Goal: Information Seeking & Learning: Learn about a topic

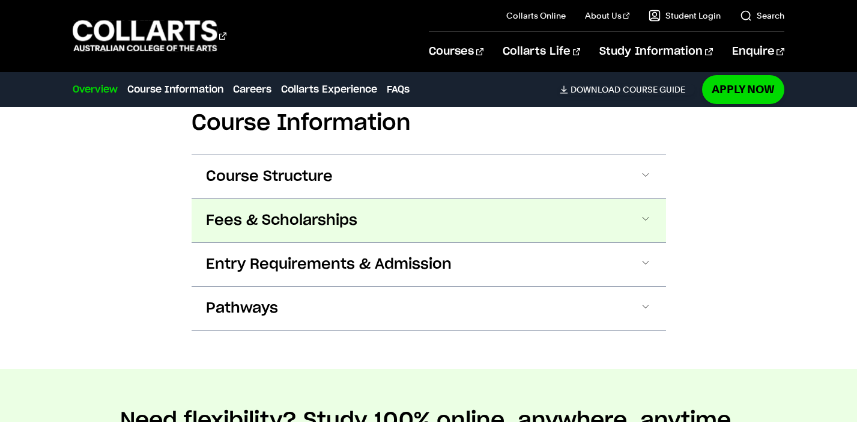
scroll to position [1215, 0]
click at [403, 214] on button "Fees & Scholarships" at bounding box center [429, 220] width 474 height 43
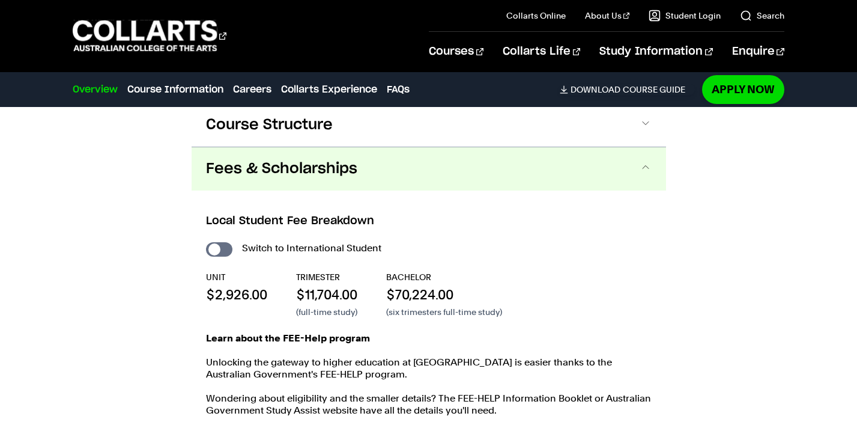
scroll to position [1266, 0]
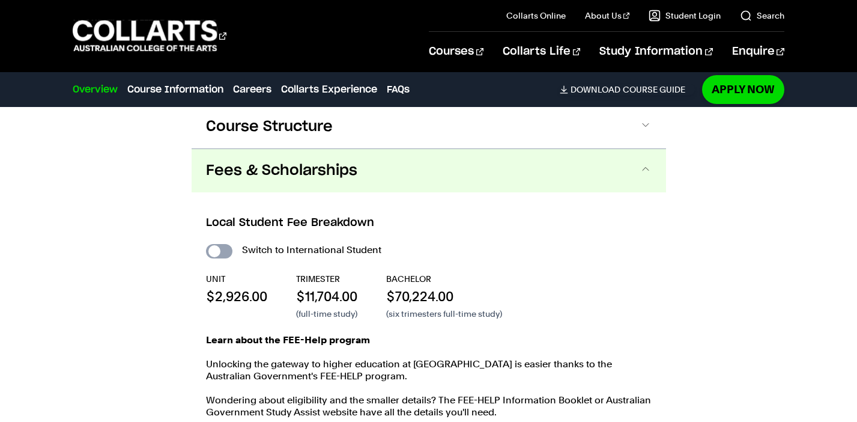
click at [228, 252] on input "International Student" at bounding box center [219, 251] width 26 height 14
checkbox input "true"
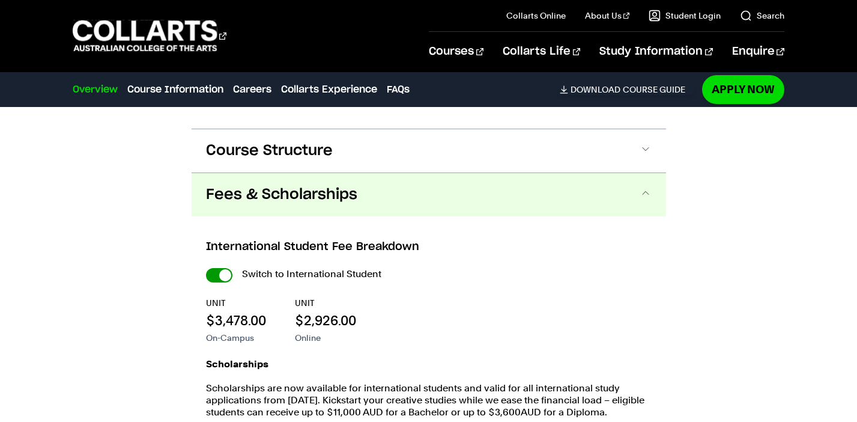
click at [225, 279] on input "International Student" at bounding box center [219, 275] width 26 height 14
checkbox input "false"
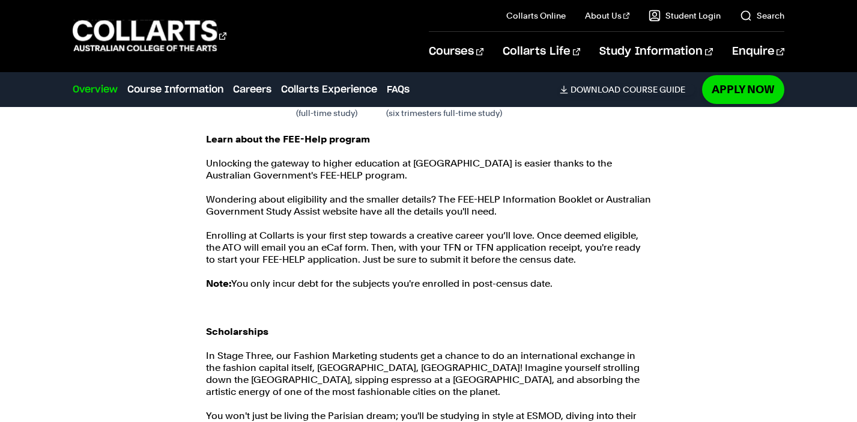
scroll to position [1476, 0]
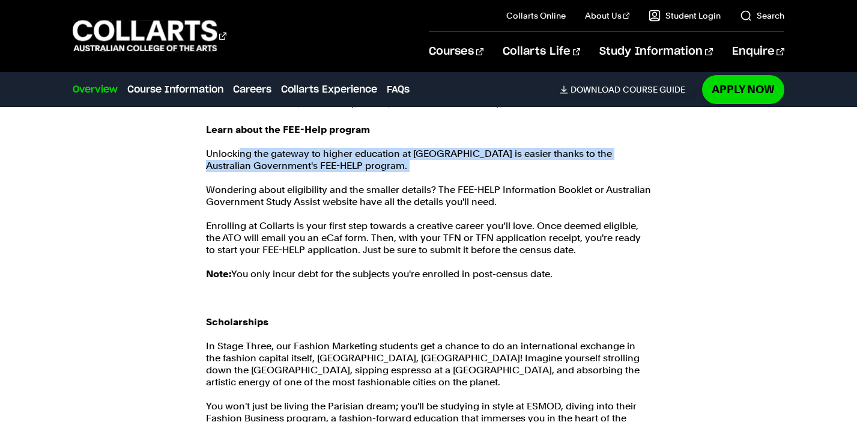
drag, startPoint x: 239, startPoint y: 155, endPoint x: 362, endPoint y: 178, distance: 125.2
click at [362, 178] on div "Learn about the FEE-Help program Unlocking the gateway to higher education at C…" at bounding box center [429, 328] width 446 height 408
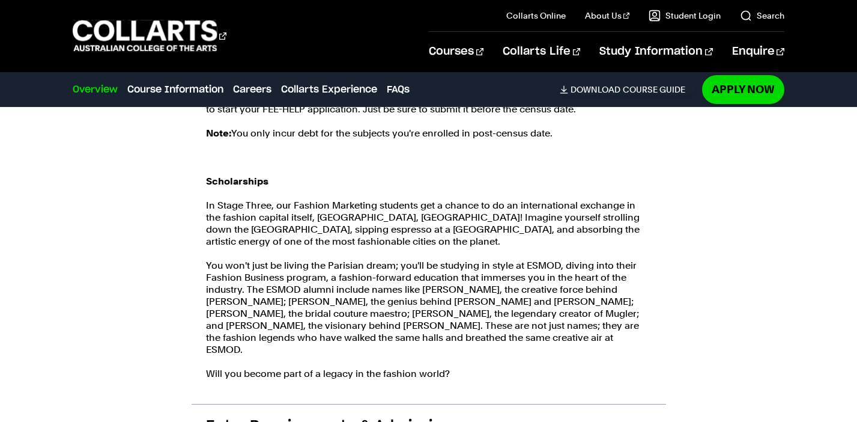
scroll to position [1617, 0]
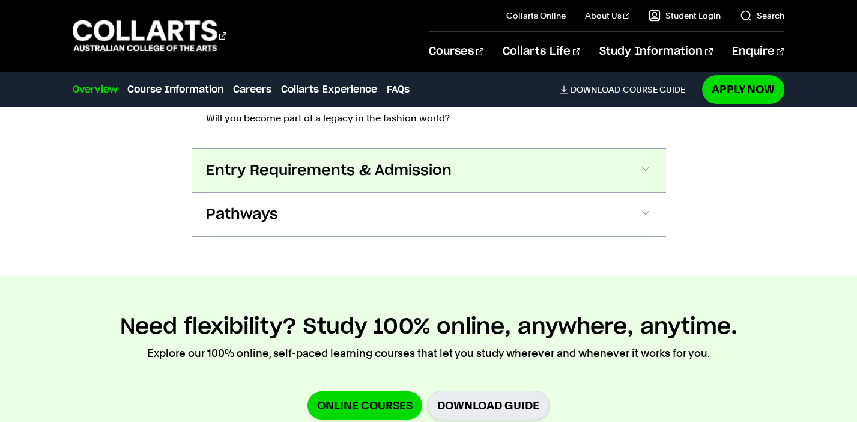
click at [422, 171] on button "Entry Requirements & Admission" at bounding box center [429, 170] width 474 height 43
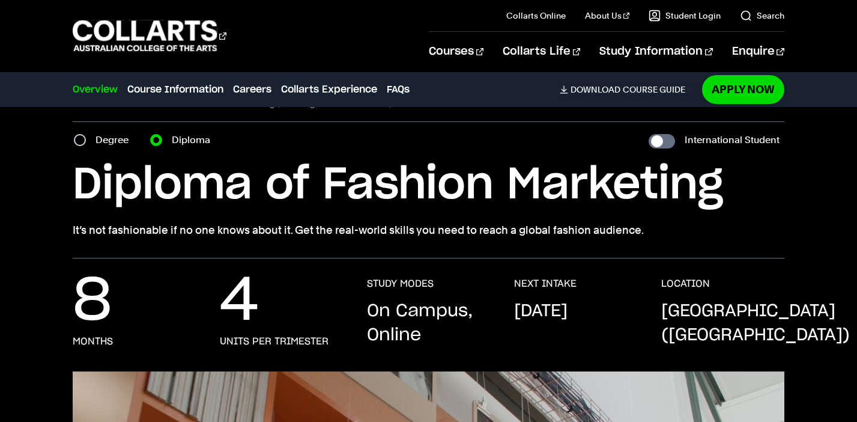
scroll to position [0, 0]
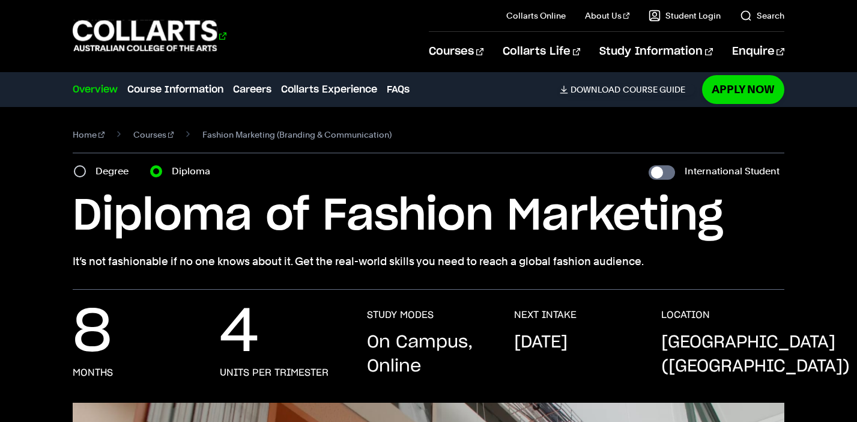
click at [123, 31] on 1 "Go to homepage" at bounding box center [145, 35] width 145 height 31
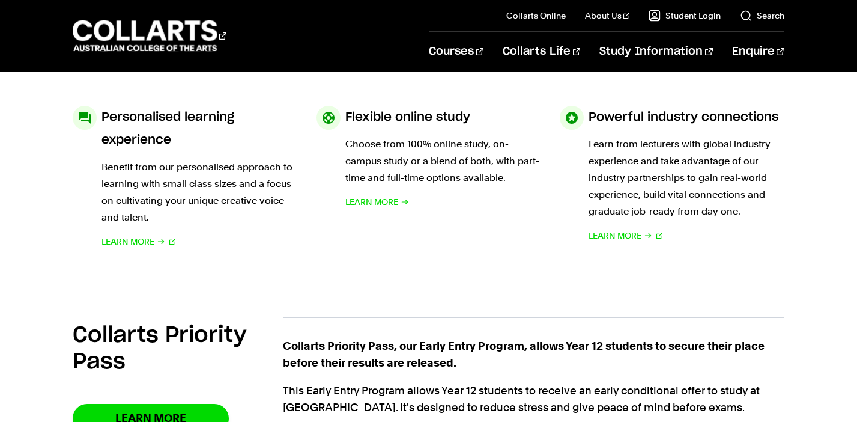
scroll to position [600, 0]
